Goal: Task Accomplishment & Management: Manage account settings

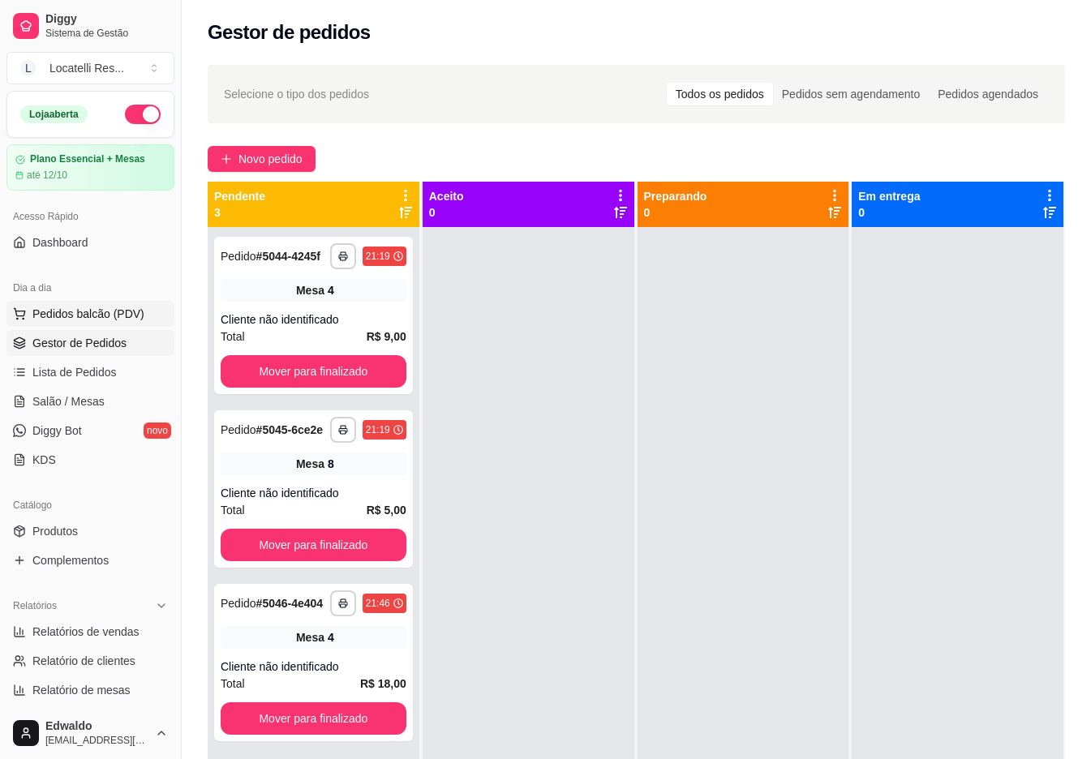
scroll to position [247, 0]
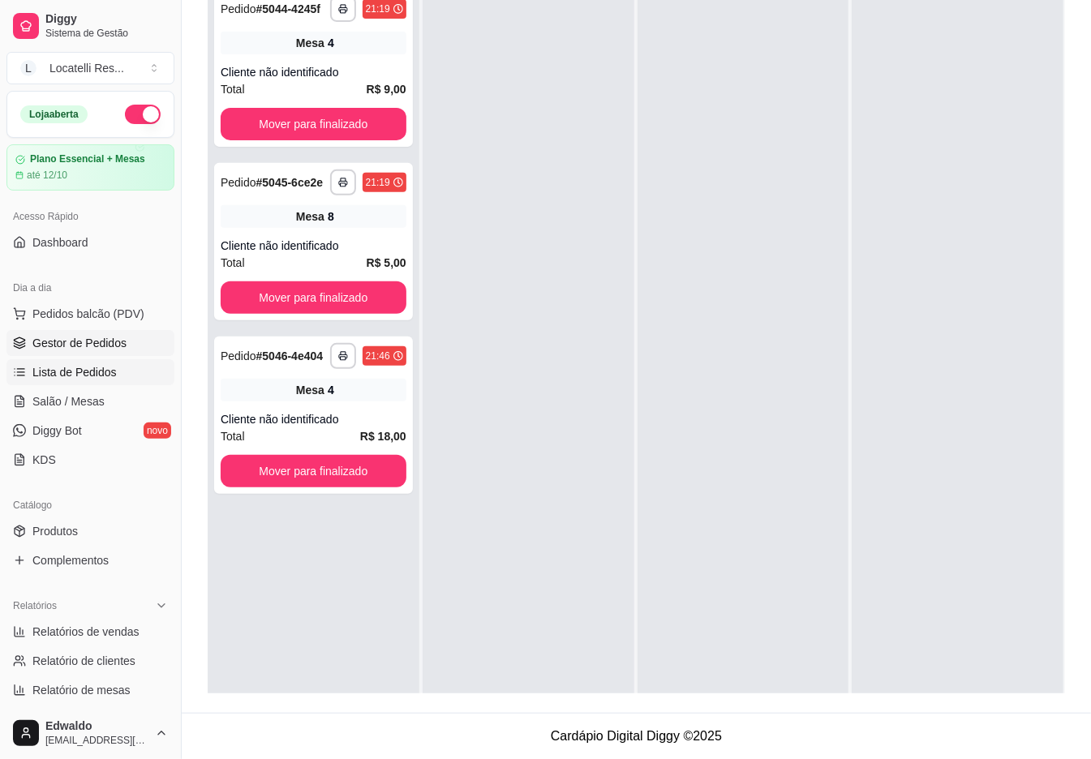
click at [96, 374] on span "Lista de Pedidos" at bounding box center [74, 372] width 84 height 16
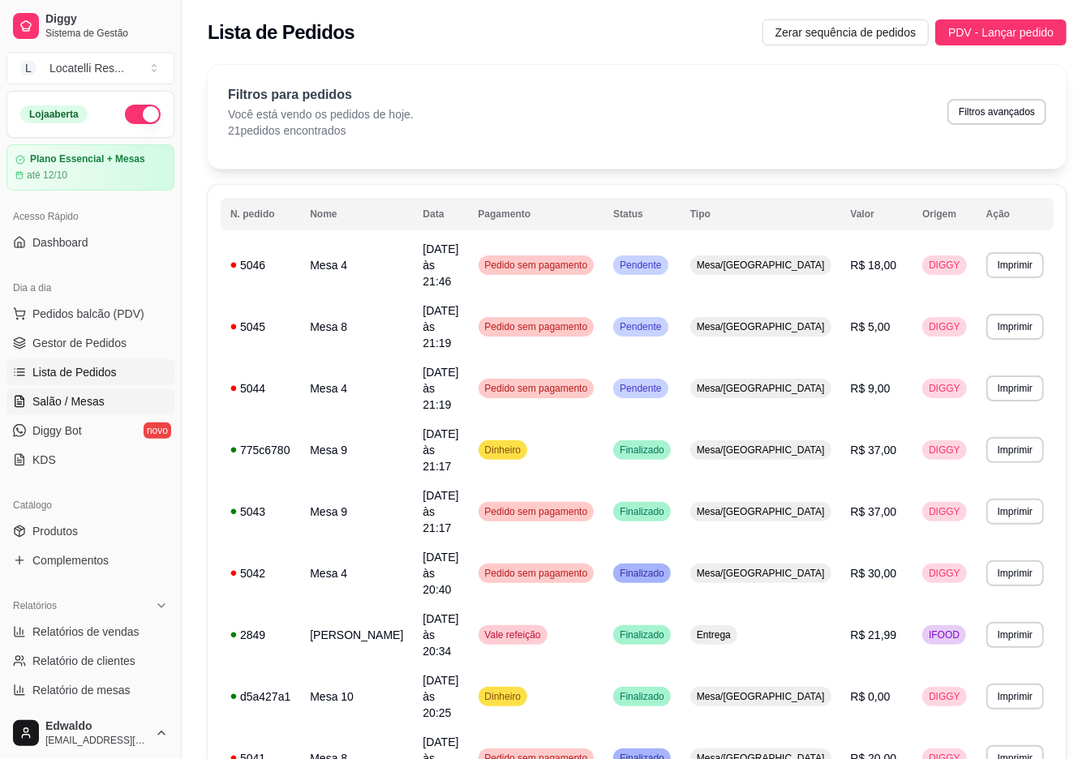
click at [84, 394] on span "Salão / Mesas" at bounding box center [68, 401] width 72 height 16
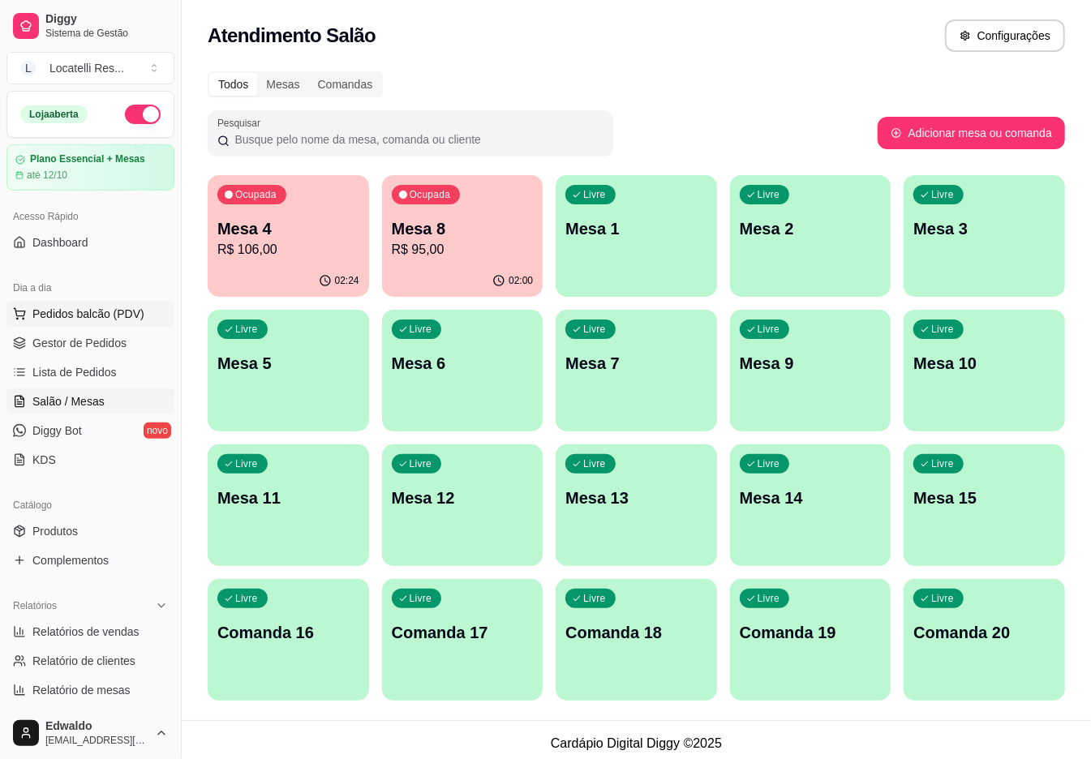
click at [57, 302] on button "Pedidos balcão (PDV)" at bounding box center [90, 314] width 168 height 26
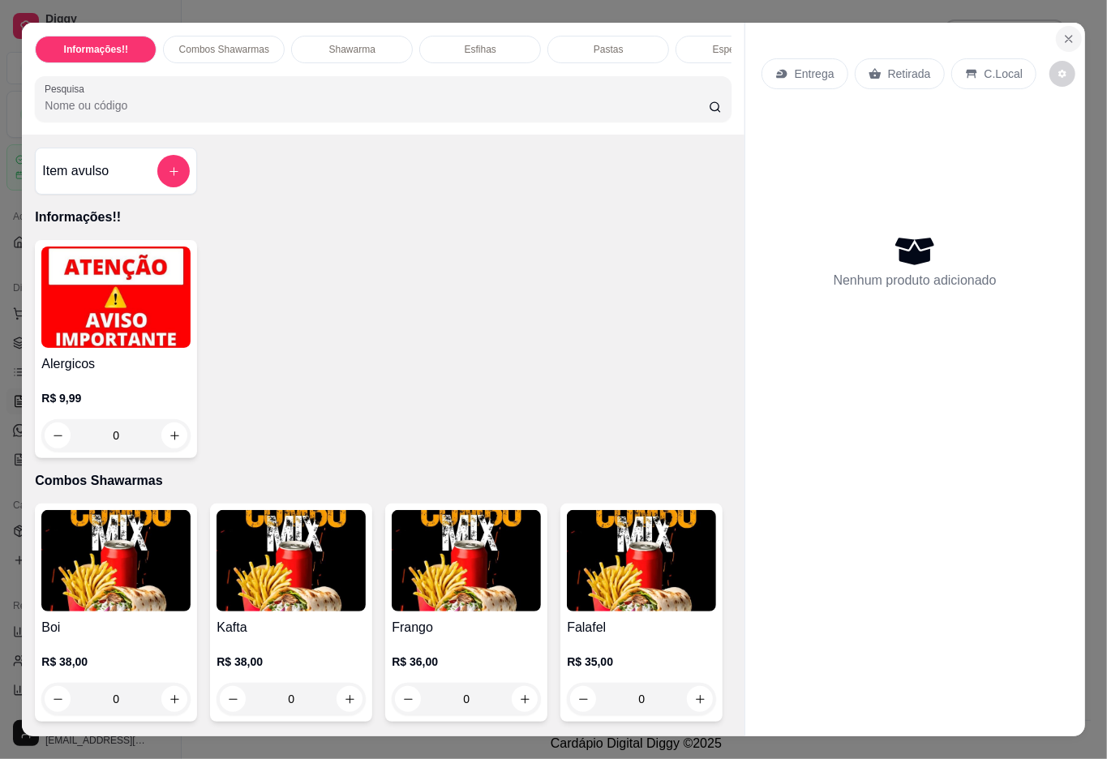
click at [1062, 33] on icon "Close" at bounding box center [1068, 38] width 13 height 13
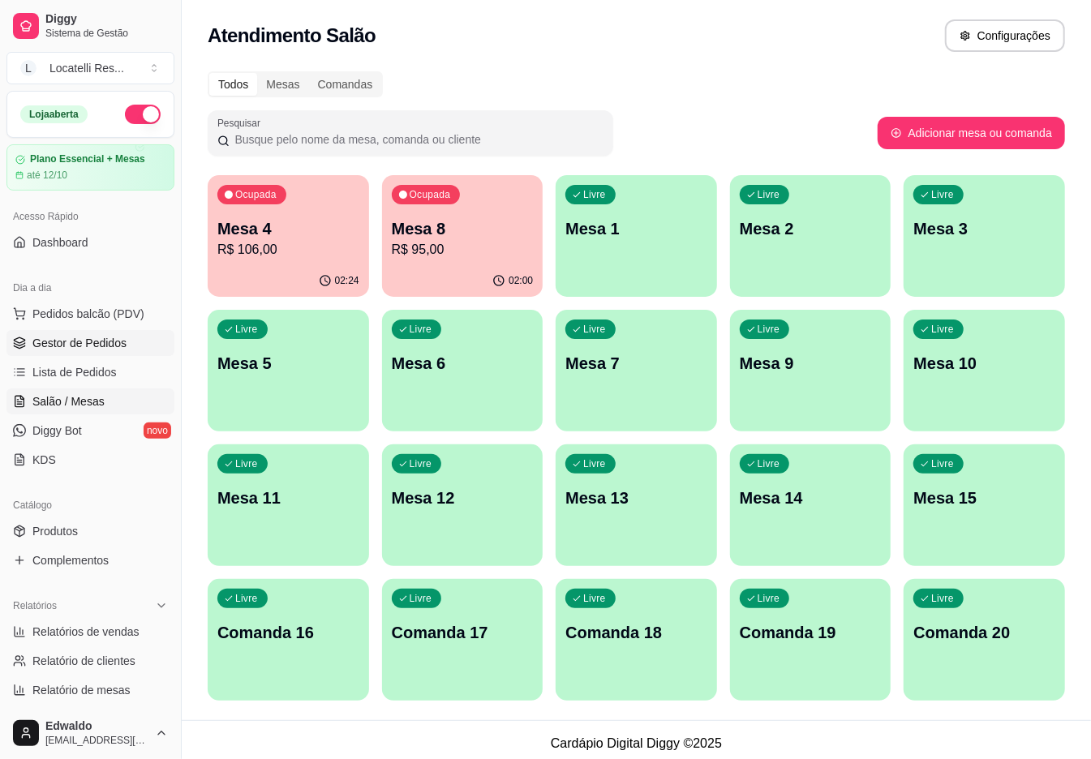
click at [92, 354] on link "Gestor de Pedidos" at bounding box center [90, 343] width 168 height 26
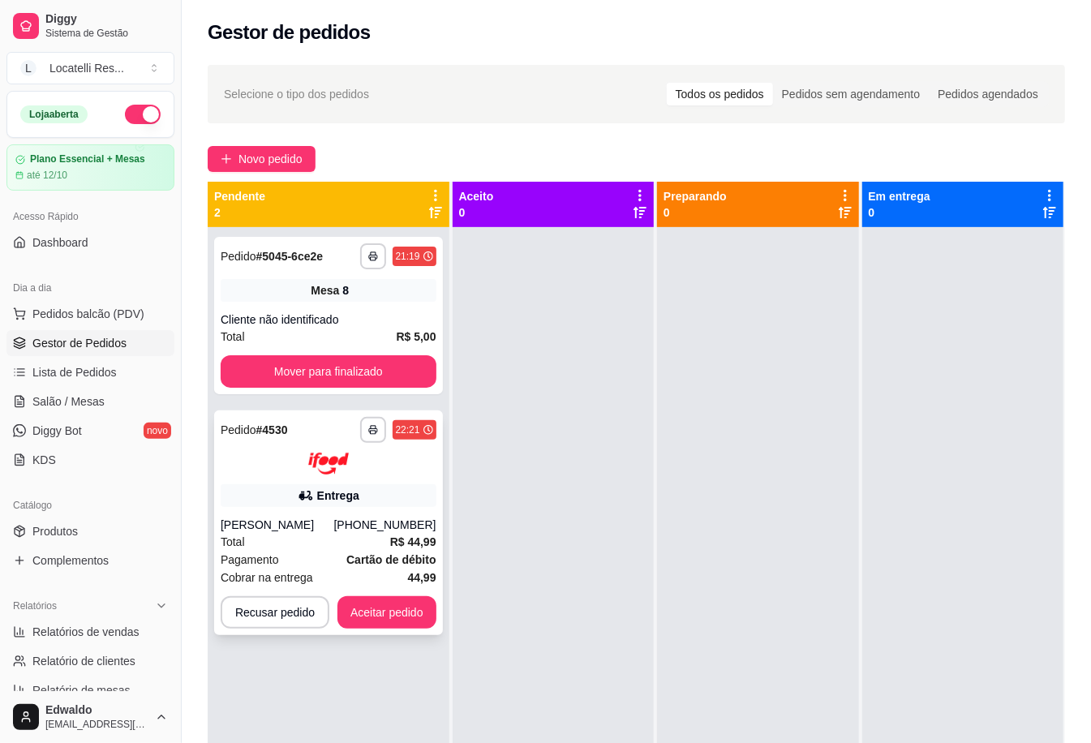
drag, startPoint x: 389, startPoint y: 504, endPoint x: 391, endPoint y: 494, distance: 9.9
click at [391, 494] on div "Entrega" at bounding box center [329, 495] width 216 height 23
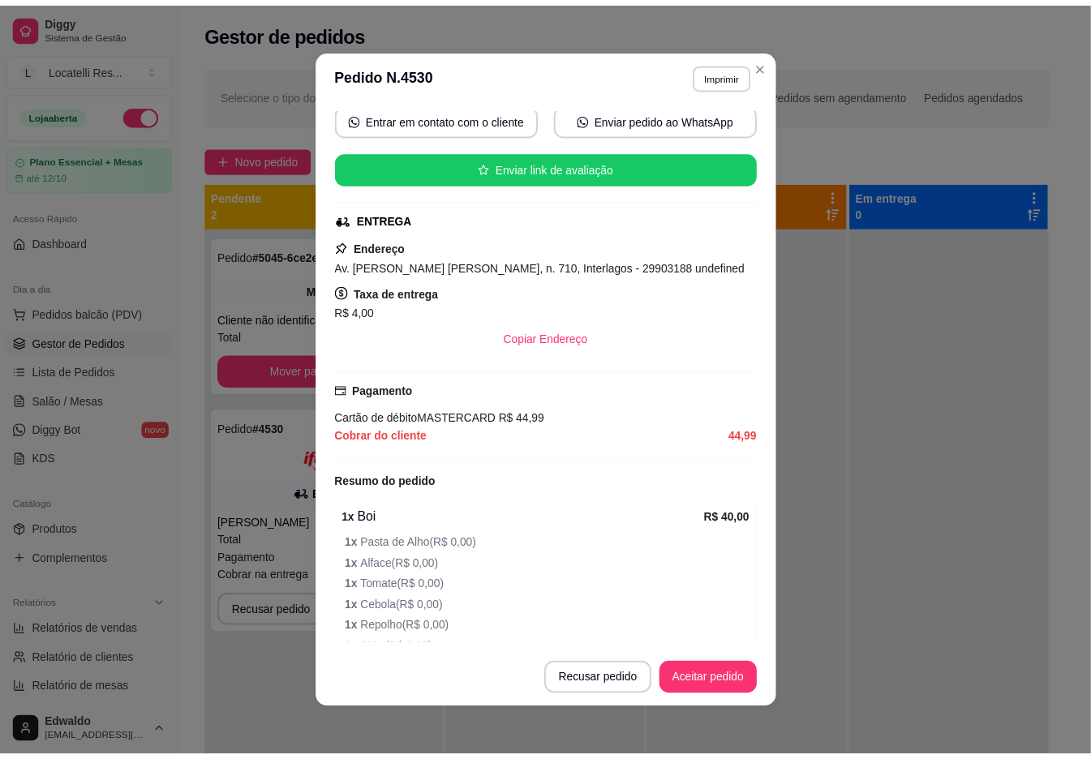
scroll to position [311, 0]
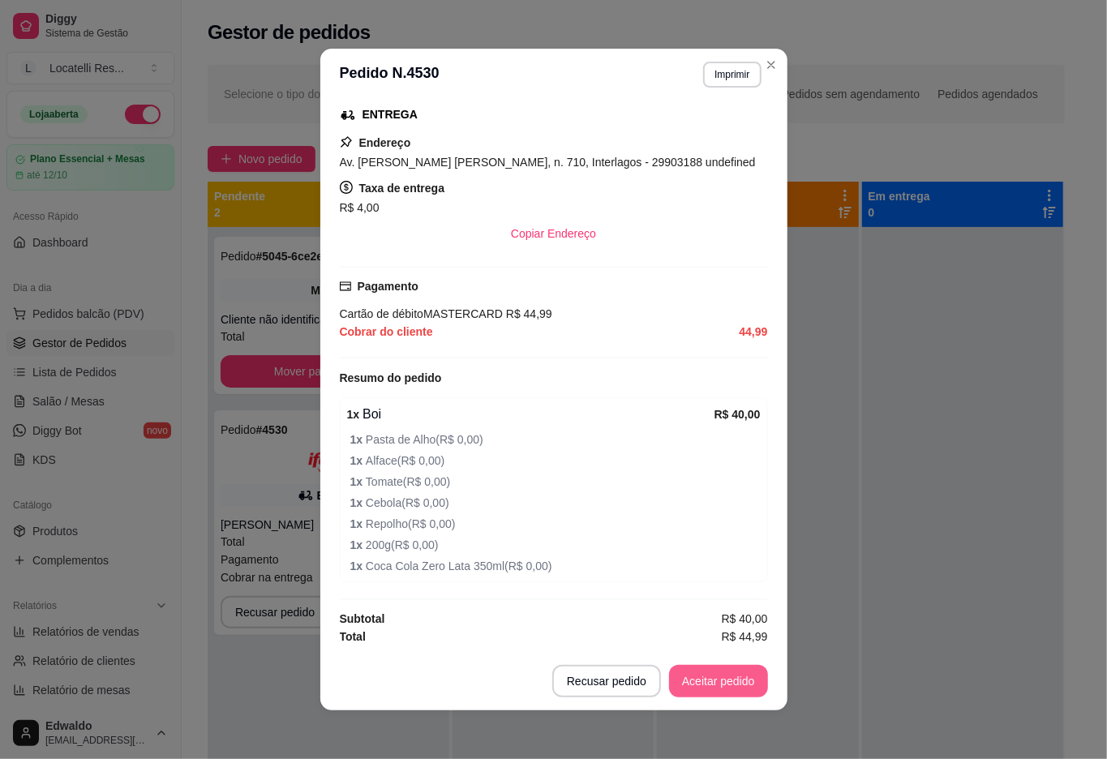
click at [697, 672] on button "Aceitar pedido" at bounding box center [718, 681] width 99 height 32
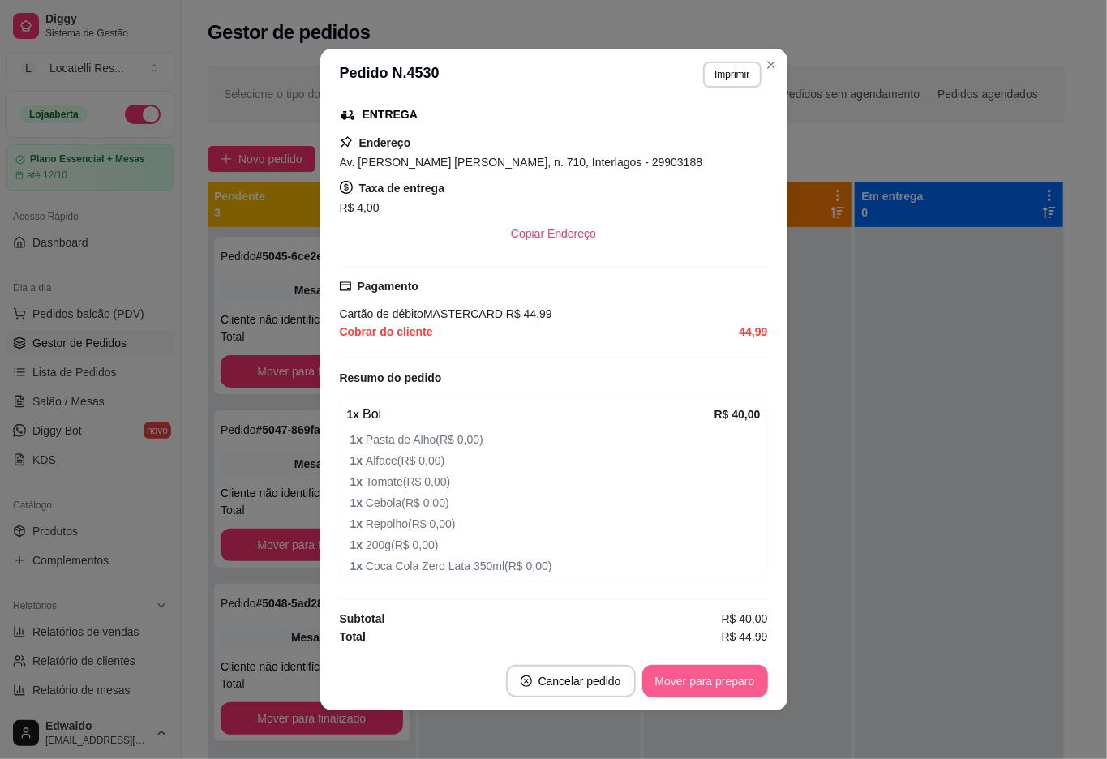
click at [696, 678] on button "Mover para preparo" at bounding box center [705, 681] width 126 height 32
click at [696, 678] on button "Mover para entrega" at bounding box center [704, 681] width 125 height 32
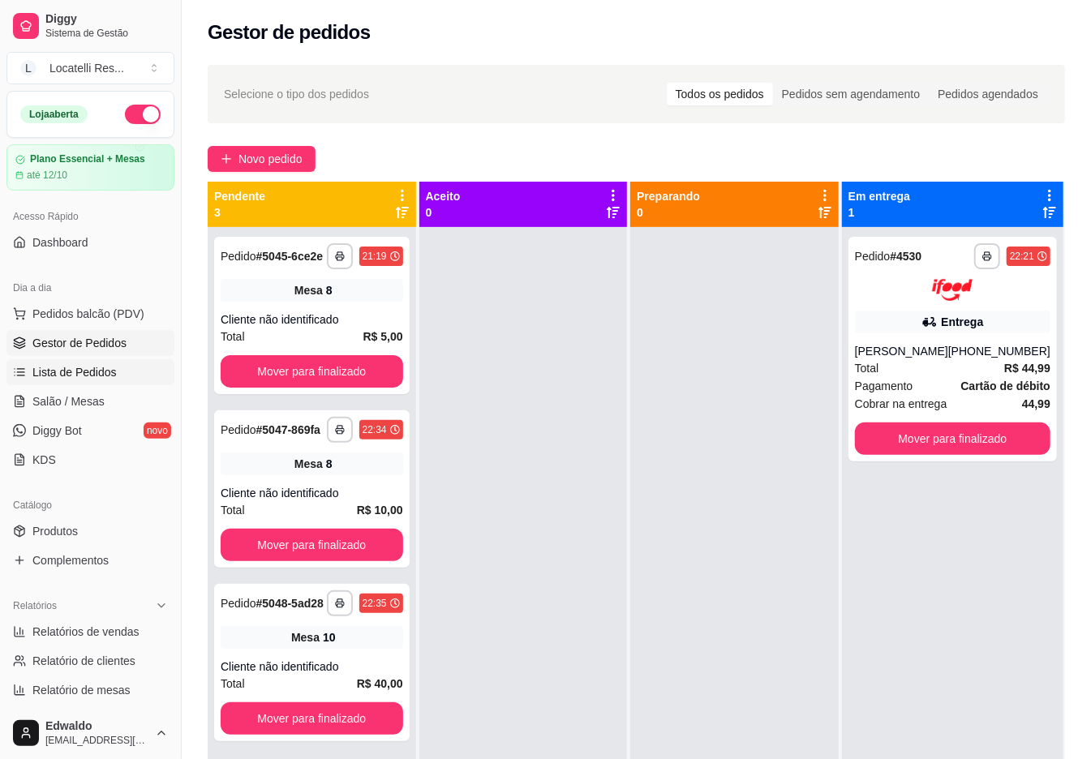
click at [54, 362] on link "Lista de Pedidos" at bounding box center [90, 372] width 168 height 26
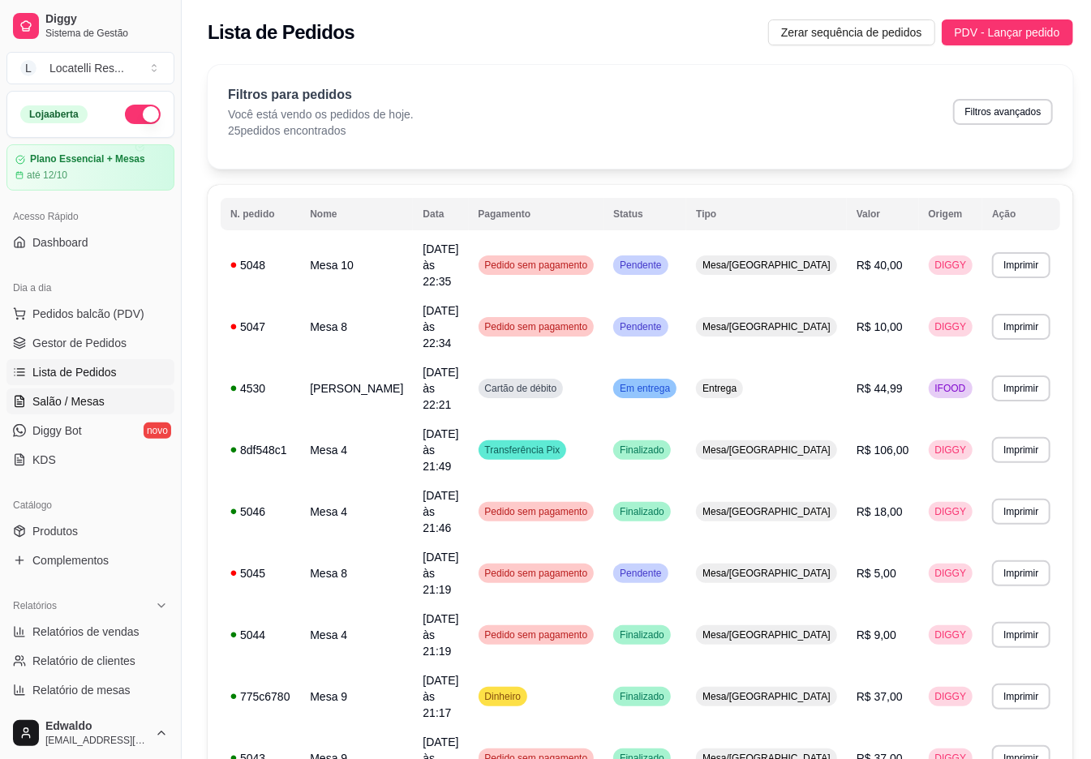
click at [78, 401] on span "Salão / Mesas" at bounding box center [68, 401] width 72 height 16
